Goal: Entertainment & Leisure: Consume media (video, audio)

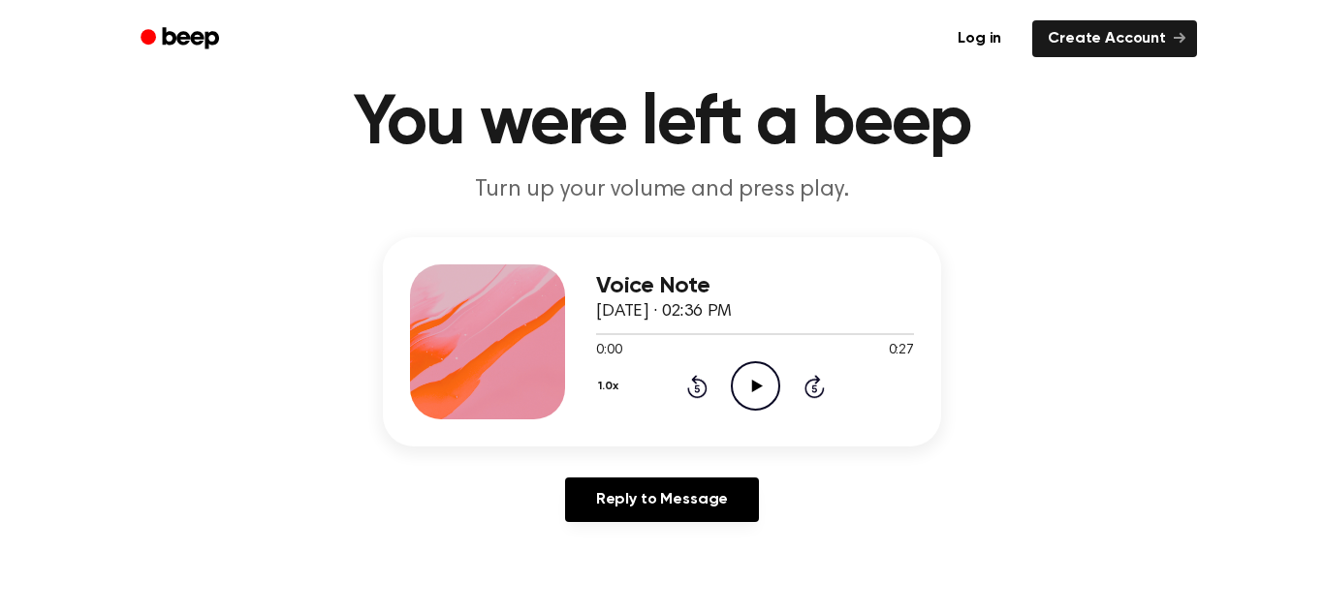
click at [763, 383] on icon "Play Audio" at bounding box center [755, 385] width 49 height 49
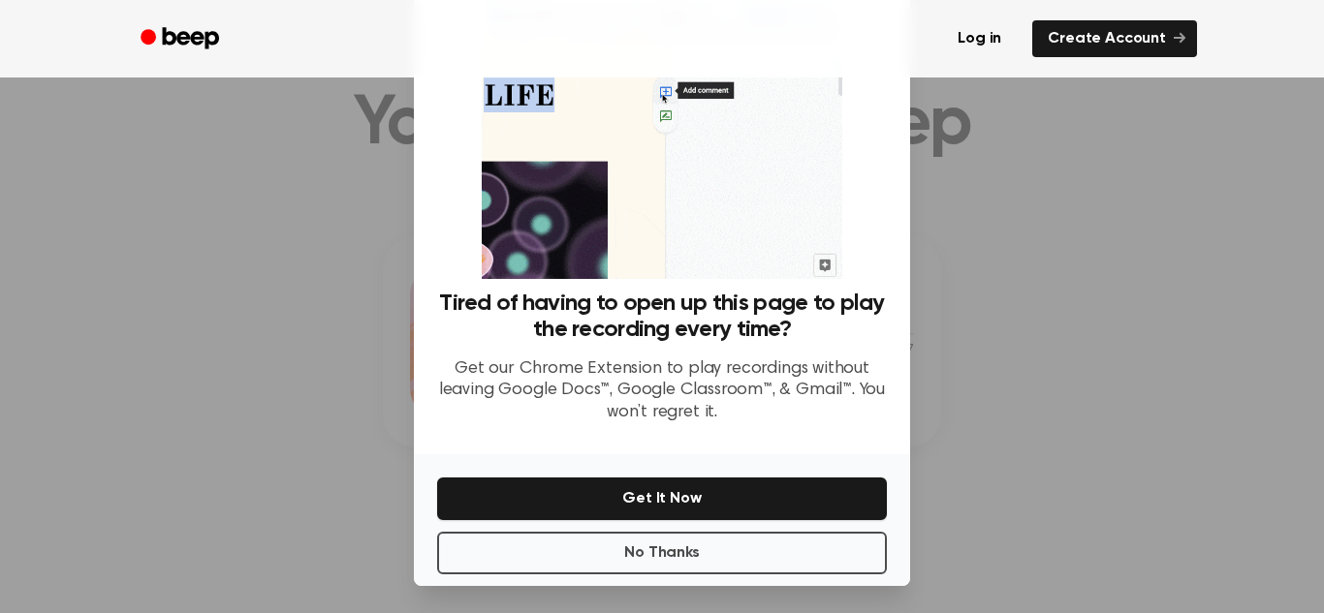
scroll to position [92, 0]
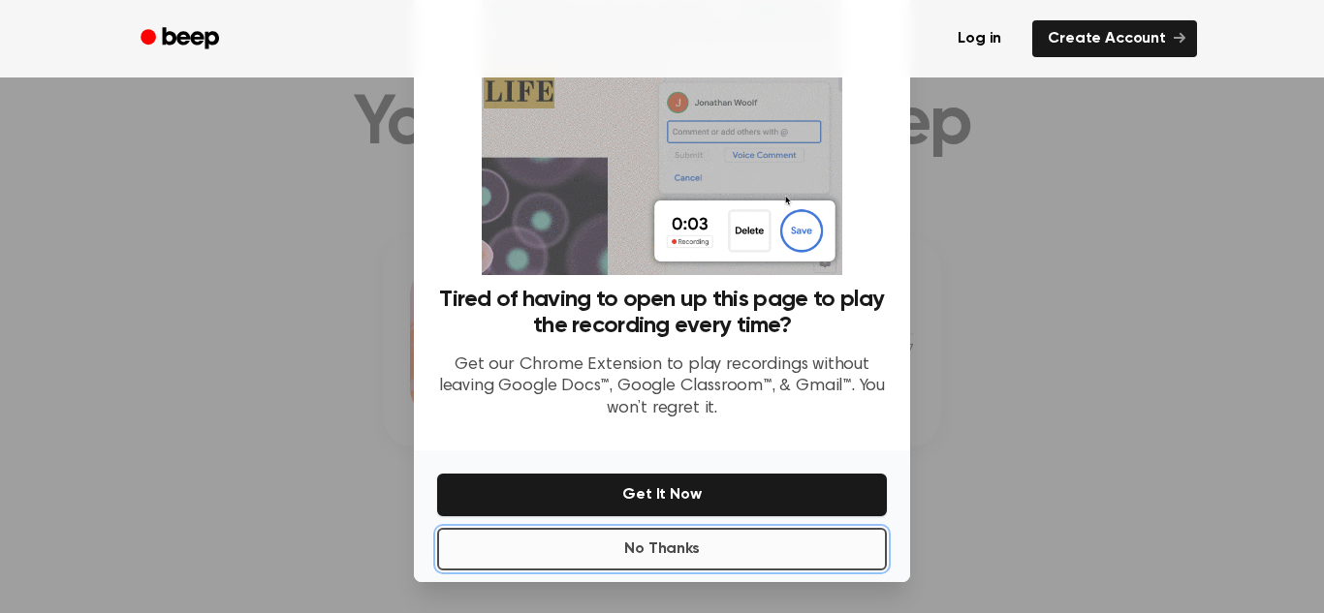
click at [848, 557] on button "No Thanks" at bounding box center [662, 549] width 450 height 43
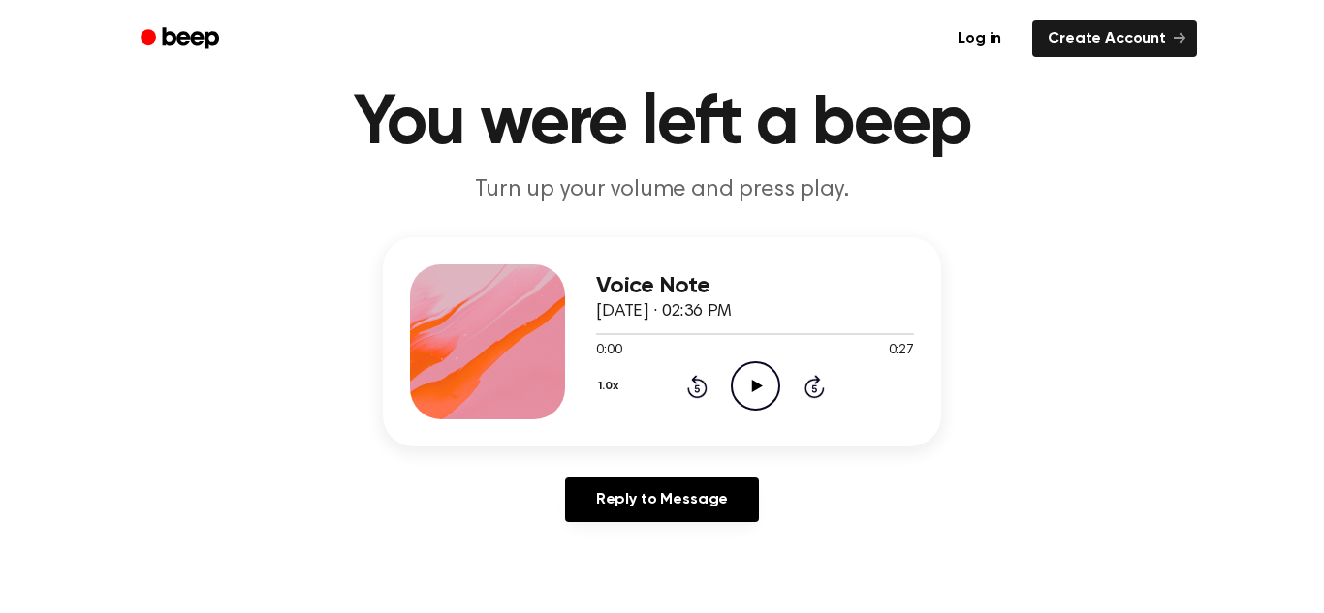
click at [757, 384] on icon at bounding box center [756, 386] width 11 height 13
click at [743, 395] on icon "Pause Audio" at bounding box center [755, 385] width 49 height 49
click at [741, 385] on icon "Play Audio" at bounding box center [755, 385] width 49 height 49
click at [748, 387] on icon "Play Audio" at bounding box center [755, 385] width 49 height 49
click at [763, 382] on icon "Play Audio" at bounding box center [755, 385] width 49 height 49
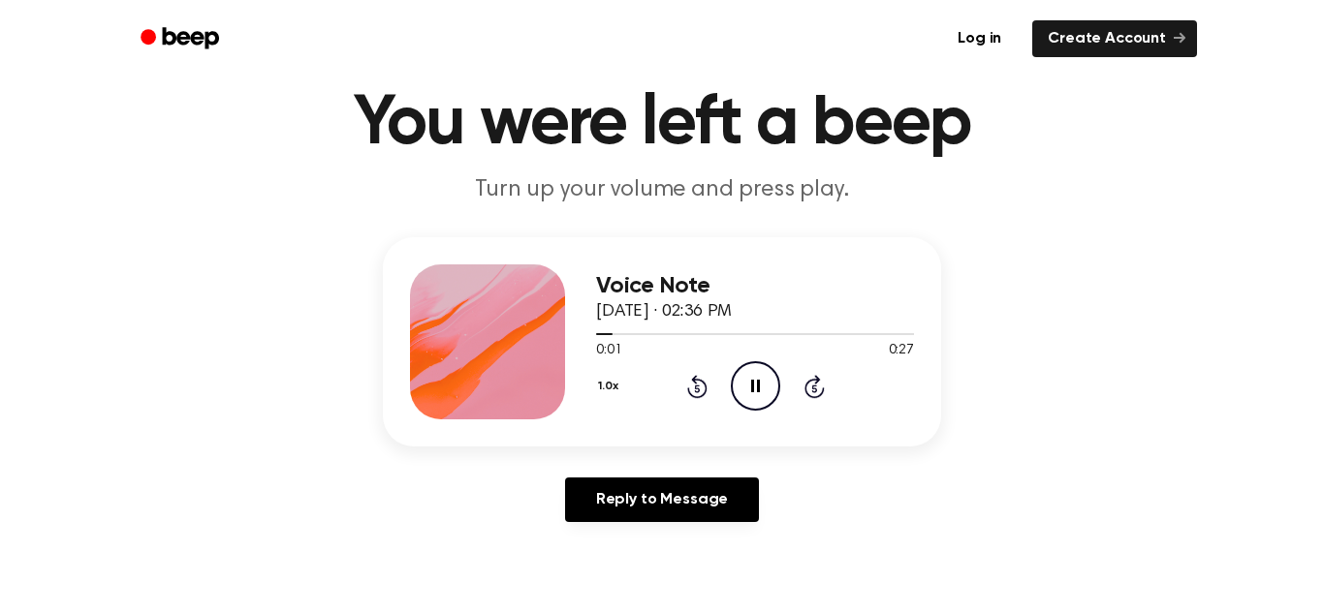
click at [760, 383] on icon "Pause Audio" at bounding box center [755, 385] width 49 height 49
click at [700, 381] on icon at bounding box center [697, 386] width 20 height 23
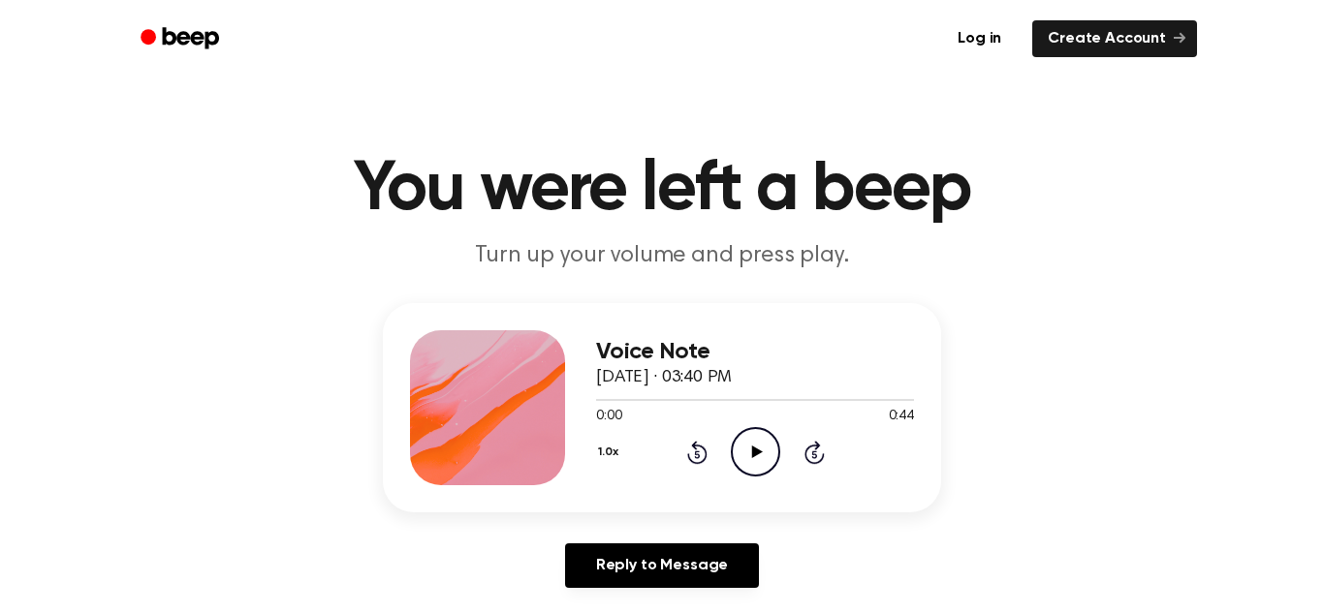
click at [738, 448] on icon "Play Audio" at bounding box center [755, 451] width 49 height 49
click at [757, 449] on icon at bounding box center [755, 452] width 9 height 13
click at [757, 449] on icon "Play Audio" at bounding box center [755, 451] width 49 height 49
click at [757, 449] on icon at bounding box center [755, 452] width 9 height 13
click at [757, 449] on icon "Play Audio" at bounding box center [755, 451] width 49 height 49
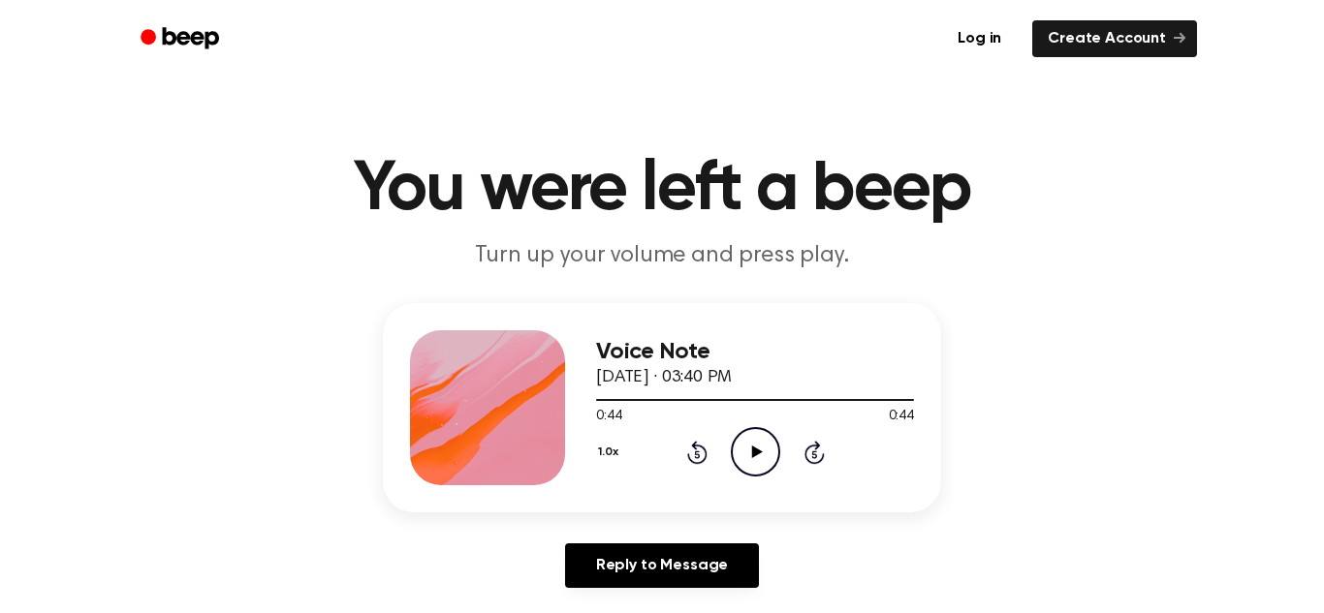
click at [757, 449] on icon "Play Audio" at bounding box center [755, 451] width 49 height 49
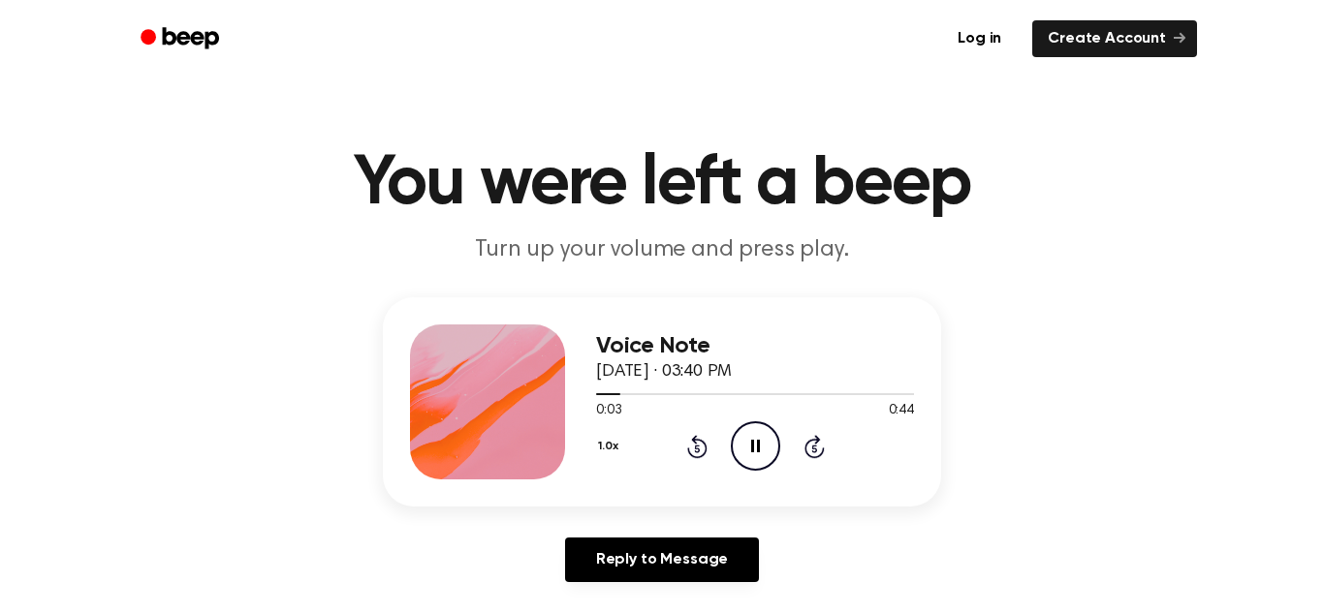
scroll to position [8, 0]
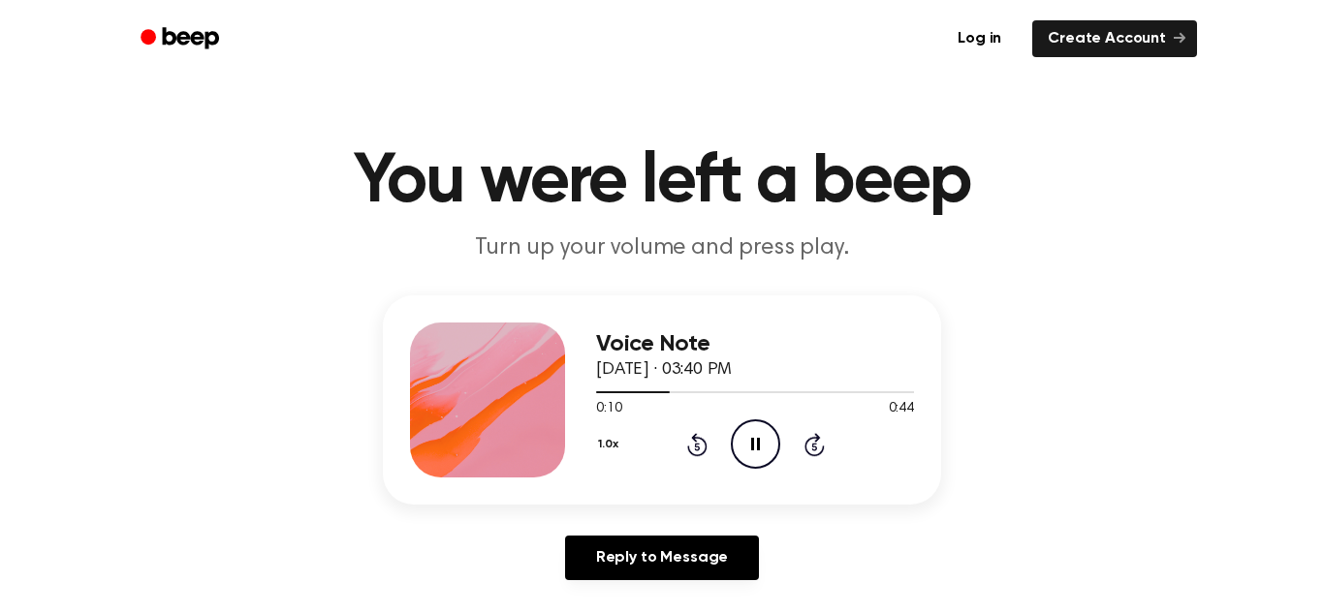
click at [744, 440] on icon "Pause Audio" at bounding box center [755, 444] width 49 height 49
click at [762, 434] on icon "Play Audio" at bounding box center [755, 444] width 49 height 49
click at [811, 451] on icon "Skip 5 seconds" at bounding box center [813, 444] width 21 height 25
click at [754, 452] on icon "Pause Audio" at bounding box center [755, 444] width 49 height 49
click at [702, 444] on icon "Rewind 5 seconds" at bounding box center [696, 444] width 21 height 25
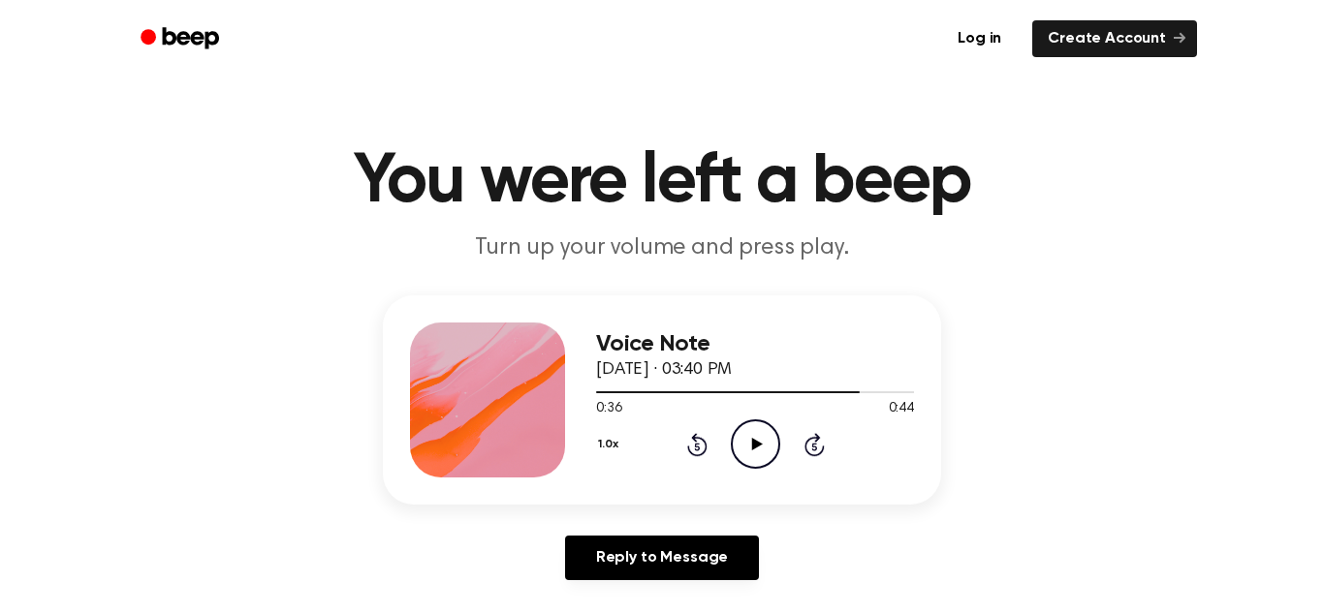
click at [748, 443] on icon "Play Audio" at bounding box center [755, 444] width 49 height 49
click at [697, 440] on icon "Rewind 5 seconds" at bounding box center [696, 444] width 21 height 25
click at [694, 445] on icon at bounding box center [696, 447] width 5 height 8
click at [746, 446] on icon "Play Audio" at bounding box center [755, 444] width 49 height 49
click at [746, 446] on icon "Pause Audio" at bounding box center [755, 444] width 49 height 49
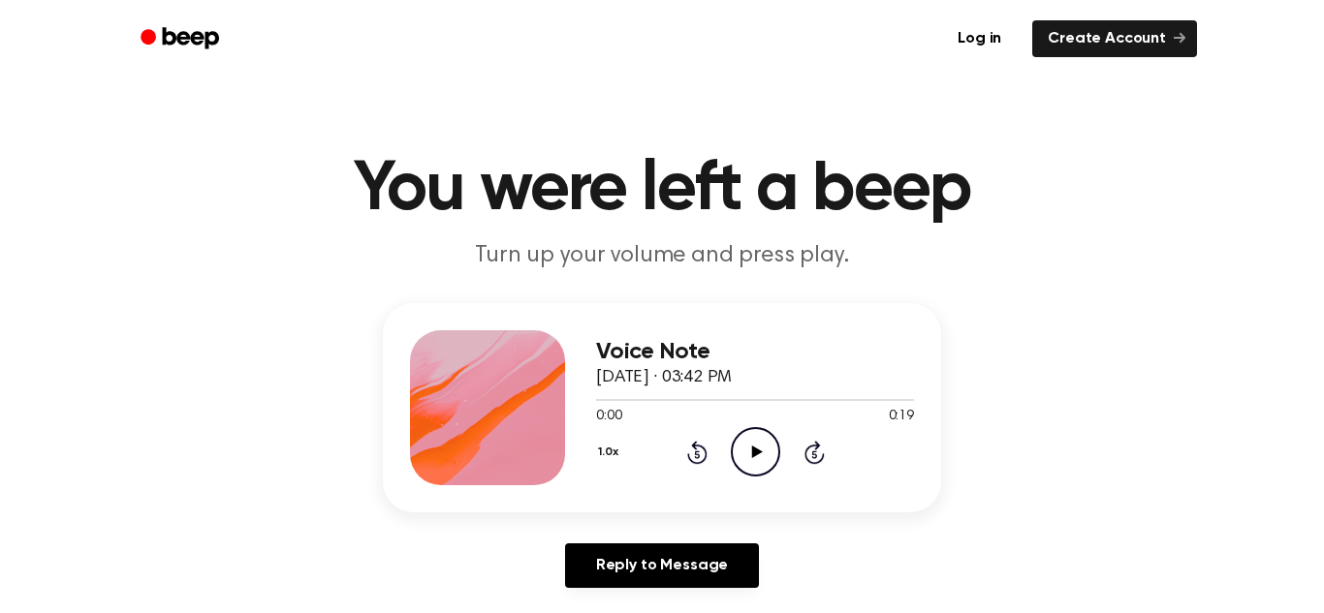
click at [761, 440] on icon "Play Audio" at bounding box center [755, 451] width 49 height 49
click at [761, 452] on icon at bounding box center [756, 452] width 11 height 13
click at [697, 457] on icon "Rewind 5 seconds" at bounding box center [696, 452] width 21 height 25
click at [749, 459] on icon "Pause Audio" at bounding box center [755, 451] width 49 height 49
click at [752, 451] on icon at bounding box center [756, 452] width 11 height 13
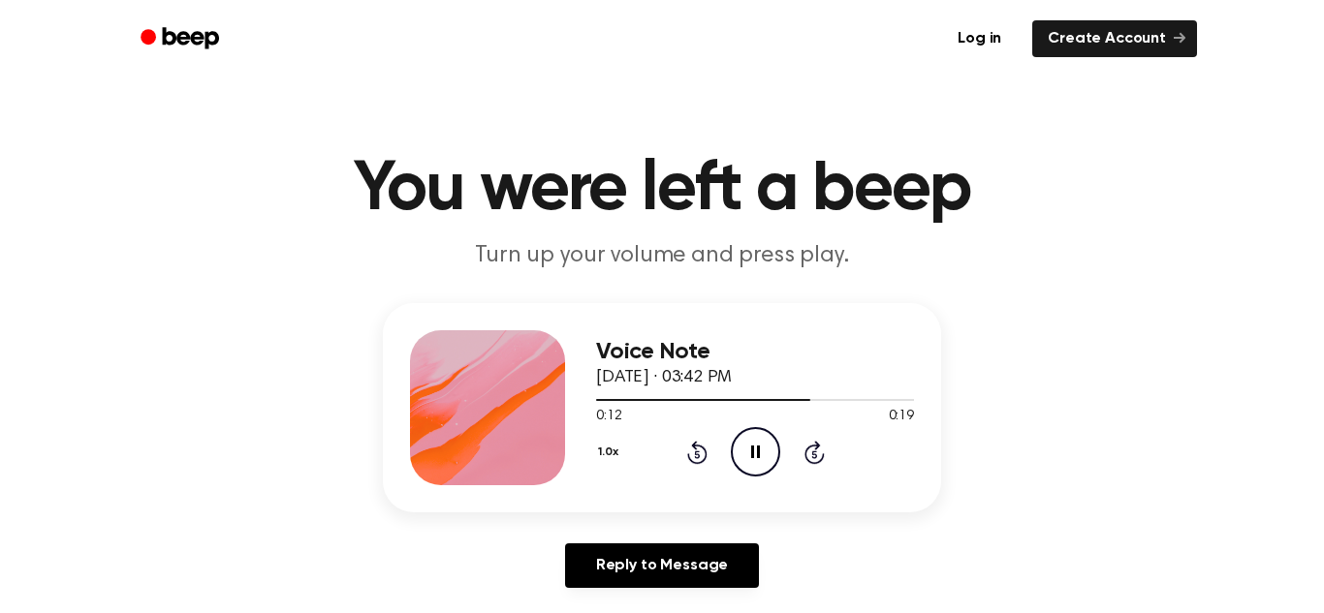
click at [752, 454] on icon at bounding box center [755, 452] width 9 height 13
click at [701, 448] on icon at bounding box center [697, 452] width 20 height 23
click at [700, 449] on icon "Rewind 5 seconds" at bounding box center [696, 452] width 21 height 25
click at [754, 449] on icon at bounding box center [756, 452] width 11 height 13
click at [755, 452] on icon "Pause Audio" at bounding box center [755, 451] width 49 height 49
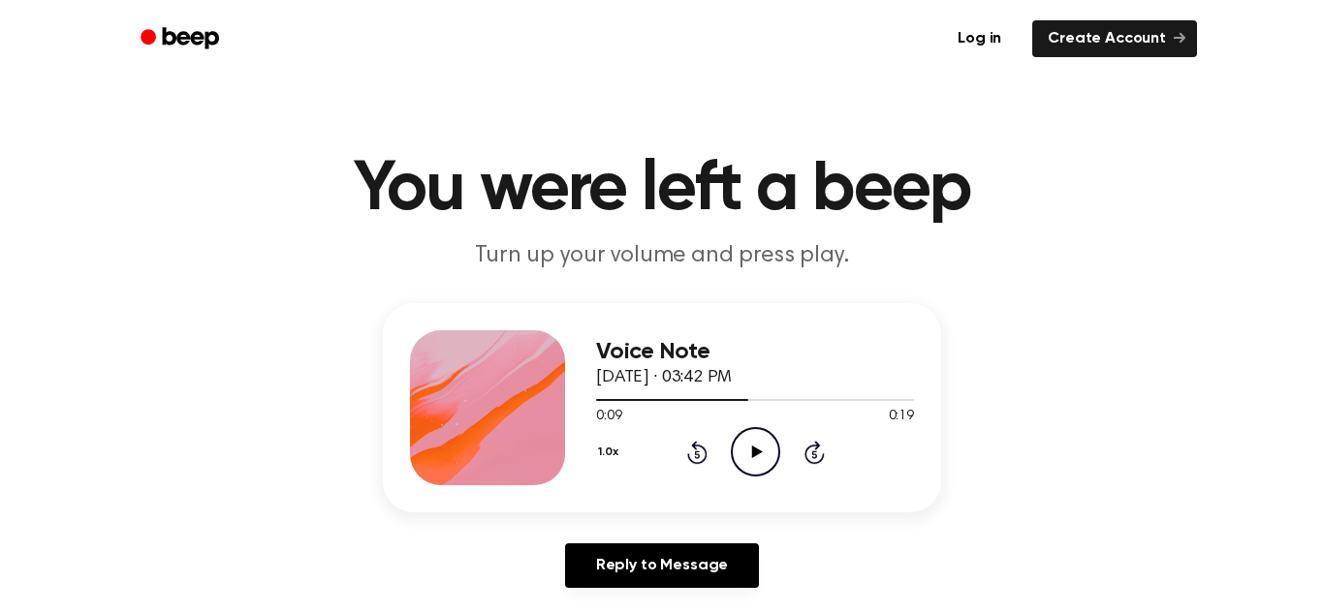
click at [753, 452] on icon at bounding box center [756, 452] width 11 height 13
click at [750, 452] on icon "Pause Audio" at bounding box center [755, 451] width 49 height 49
click at [700, 450] on icon "Rewind 5 seconds" at bounding box center [696, 452] width 21 height 25
click at [757, 449] on icon "Play Audio" at bounding box center [755, 451] width 49 height 49
click at [755, 449] on icon "Pause Audio" at bounding box center [755, 451] width 49 height 49
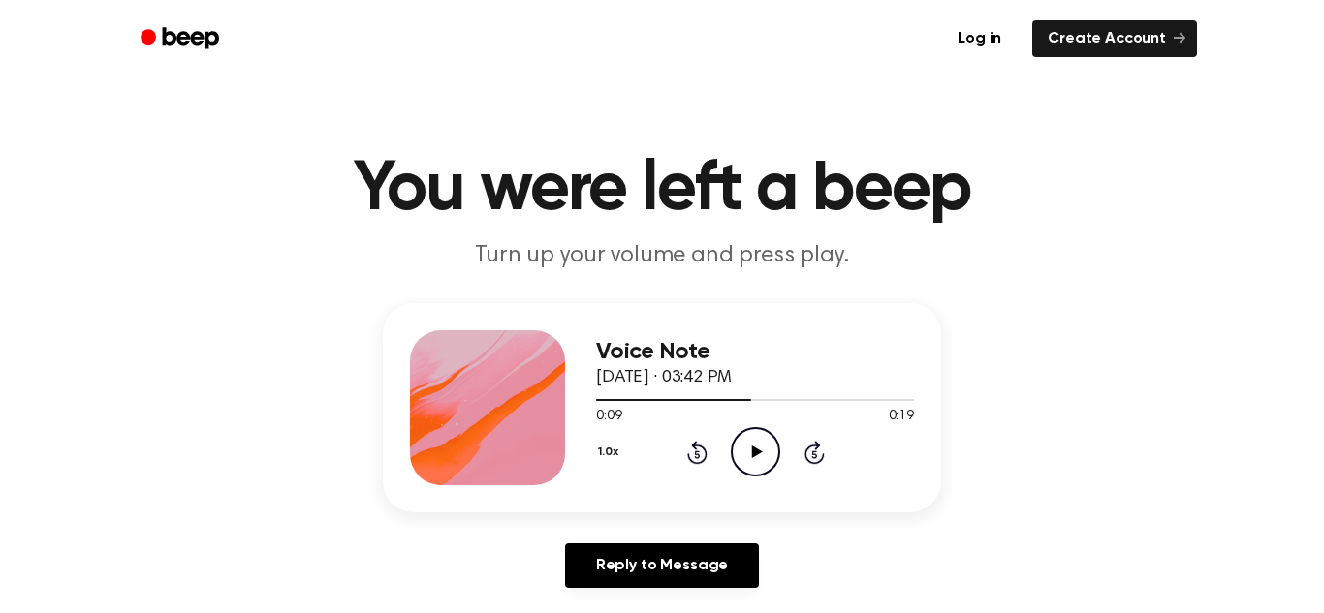
click at [746, 452] on icon "Play Audio" at bounding box center [755, 451] width 49 height 49
click at [752, 444] on icon "Pause Audio" at bounding box center [755, 451] width 49 height 49
click at [751, 453] on icon at bounding box center [756, 452] width 11 height 13
click at [733, 455] on icon "Play Audio" at bounding box center [755, 451] width 49 height 49
click at [692, 449] on icon "Rewind 5 seconds" at bounding box center [696, 452] width 21 height 25
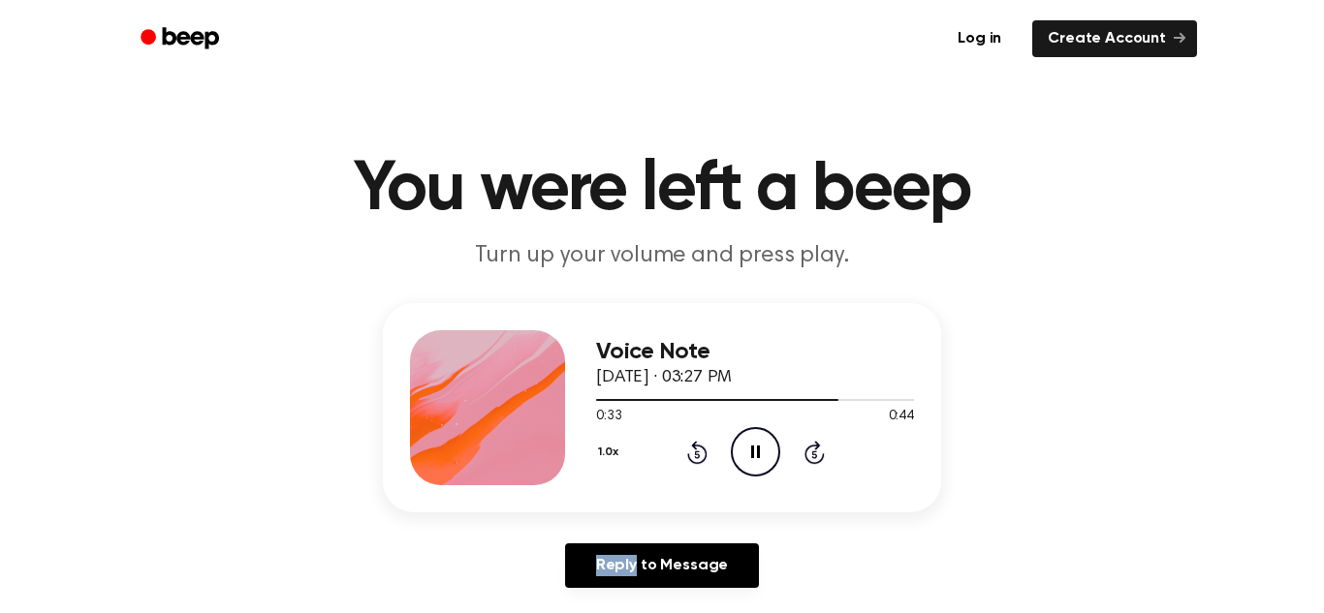
click at [692, 449] on icon "Rewind 5 seconds" at bounding box center [696, 452] width 21 height 25
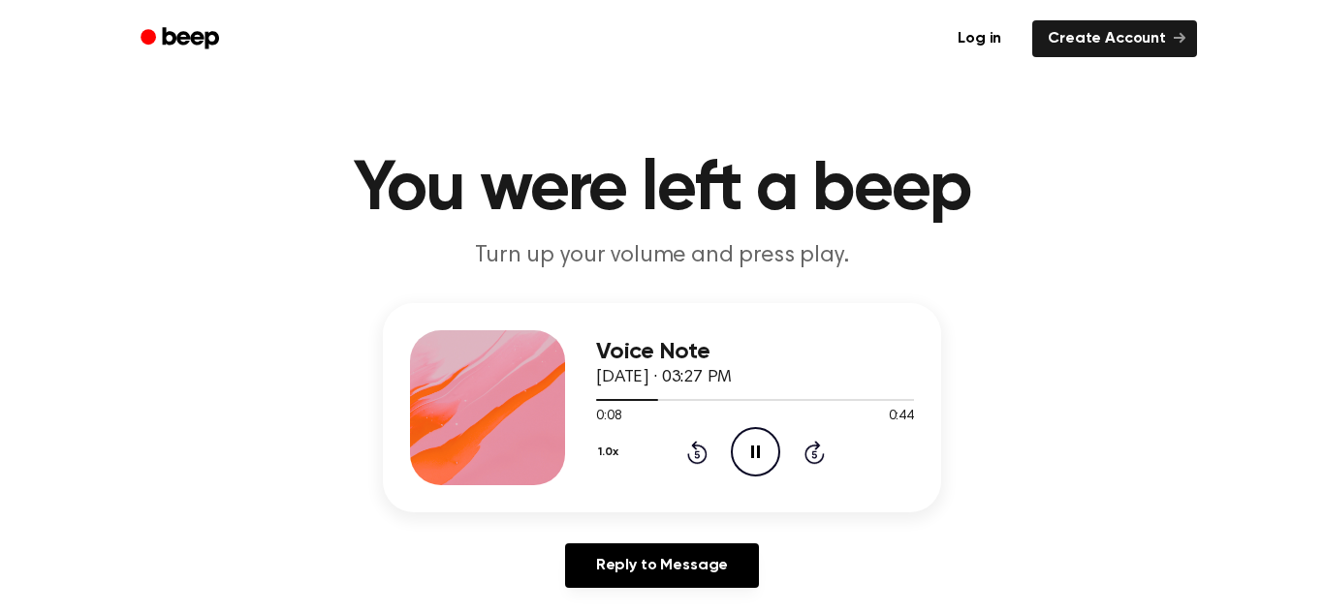
click at [692, 449] on icon "Rewind 5 seconds" at bounding box center [696, 452] width 21 height 25
click at [755, 454] on icon "Pause Audio" at bounding box center [755, 451] width 49 height 49
click at [755, 454] on icon at bounding box center [756, 452] width 11 height 13
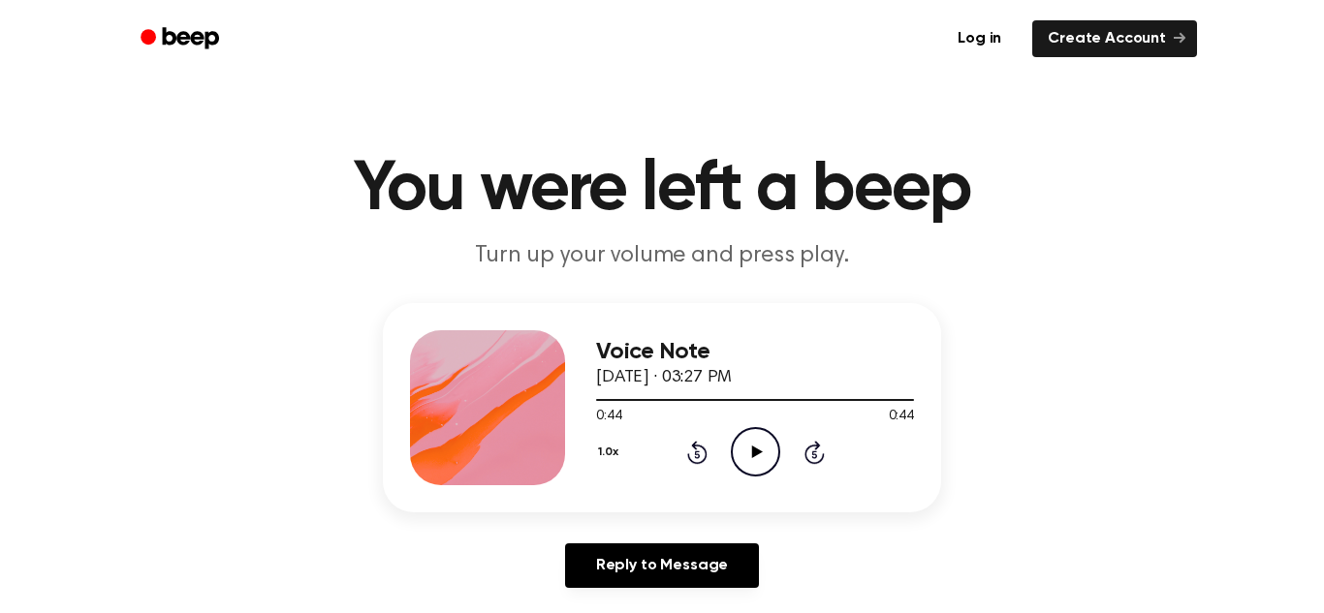
click at [750, 453] on icon "Play Audio" at bounding box center [755, 451] width 49 height 49
click at [812, 453] on icon at bounding box center [813, 455] width 5 height 8
click at [673, 454] on div "1.0x Rewind 5 seconds Pause Audio Skip 5 seconds" at bounding box center [755, 451] width 318 height 49
click at [753, 455] on icon at bounding box center [755, 452] width 9 height 13
click at [776, 437] on icon "Play Audio" at bounding box center [755, 451] width 49 height 49
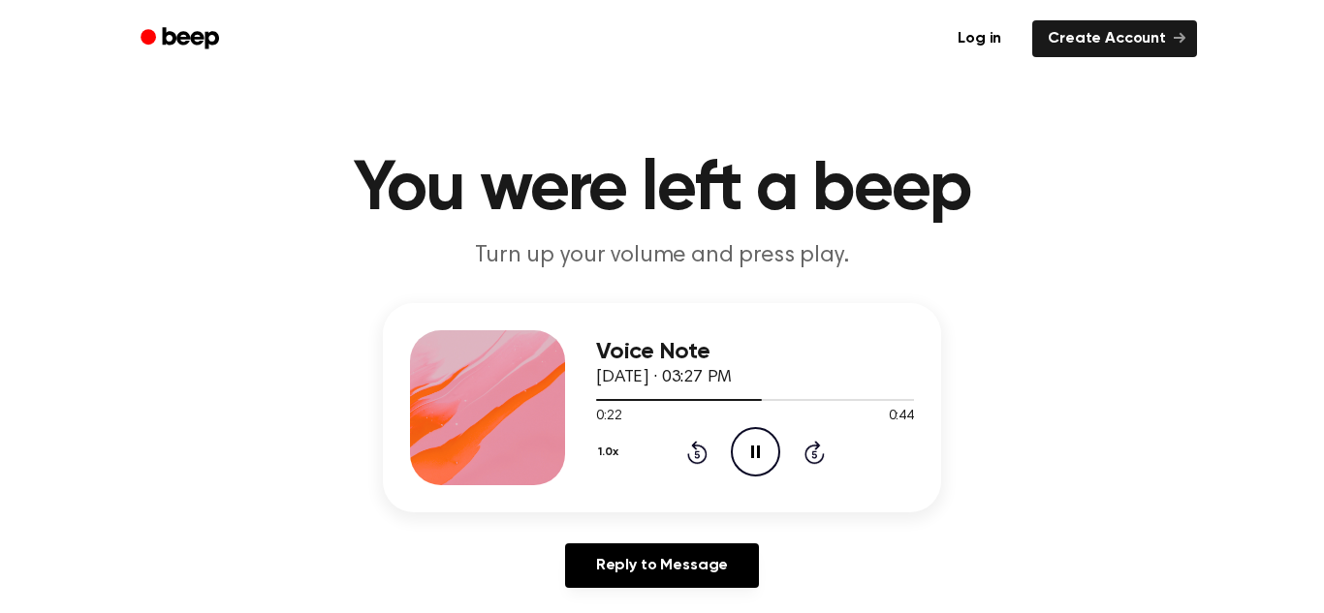
click at [696, 449] on icon at bounding box center [697, 452] width 20 height 23
click at [697, 449] on icon "Rewind 5 seconds" at bounding box center [696, 452] width 21 height 25
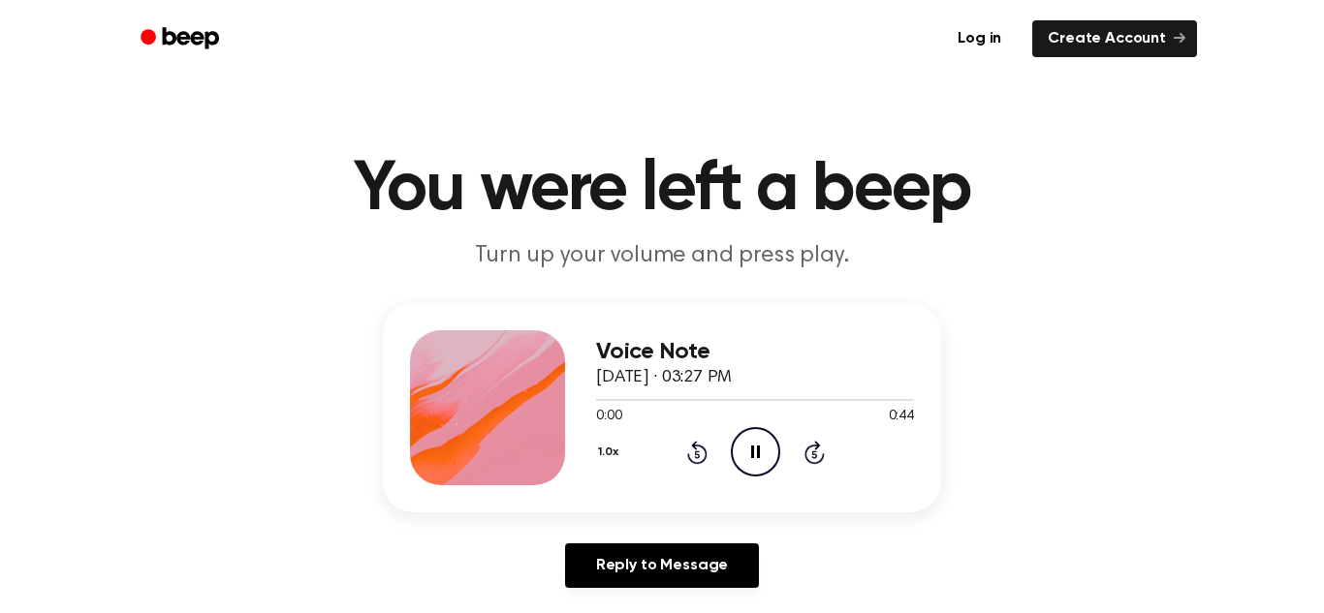
click at [697, 449] on icon "Rewind 5 seconds" at bounding box center [696, 452] width 21 height 25
click at [742, 455] on icon "Pause Audio" at bounding box center [755, 451] width 49 height 49
click at [756, 454] on icon at bounding box center [756, 452] width 11 height 13
click at [756, 454] on icon at bounding box center [755, 452] width 9 height 13
click at [756, 454] on icon at bounding box center [756, 452] width 11 height 13
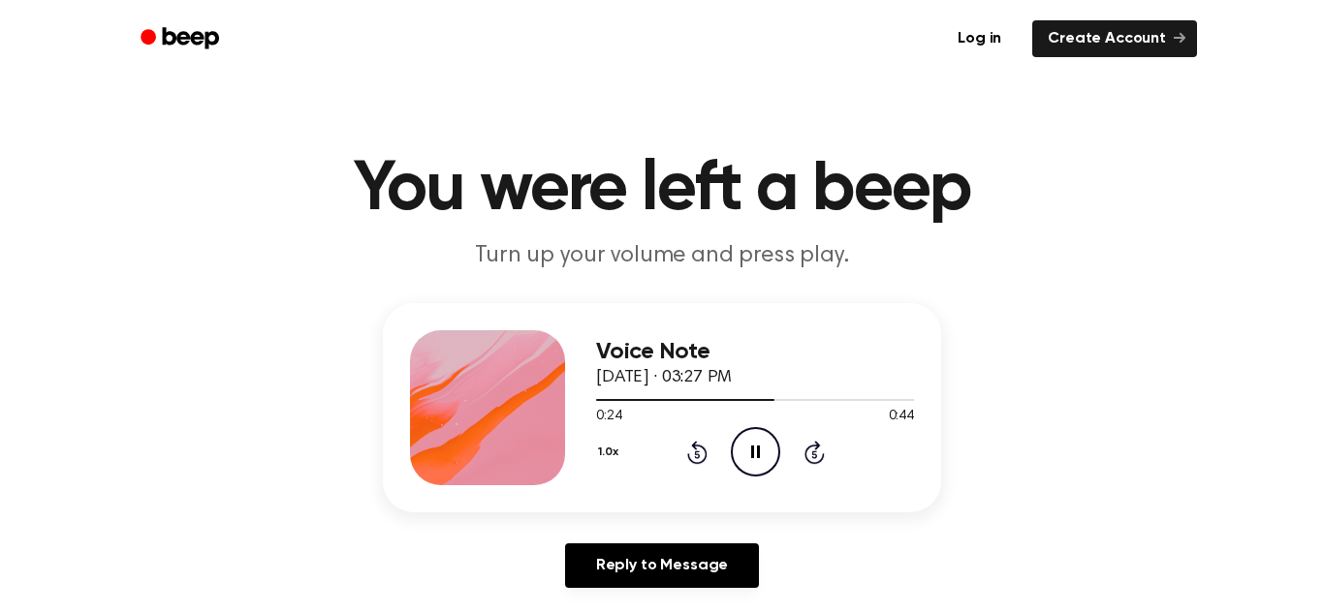
click at [756, 454] on icon at bounding box center [755, 452] width 9 height 13
click at [756, 454] on icon at bounding box center [756, 452] width 11 height 13
click at [756, 454] on icon at bounding box center [755, 452] width 9 height 13
click at [752, 449] on icon at bounding box center [756, 452] width 11 height 13
